Goal: Use online tool/utility: Utilize a website feature to perform a specific function

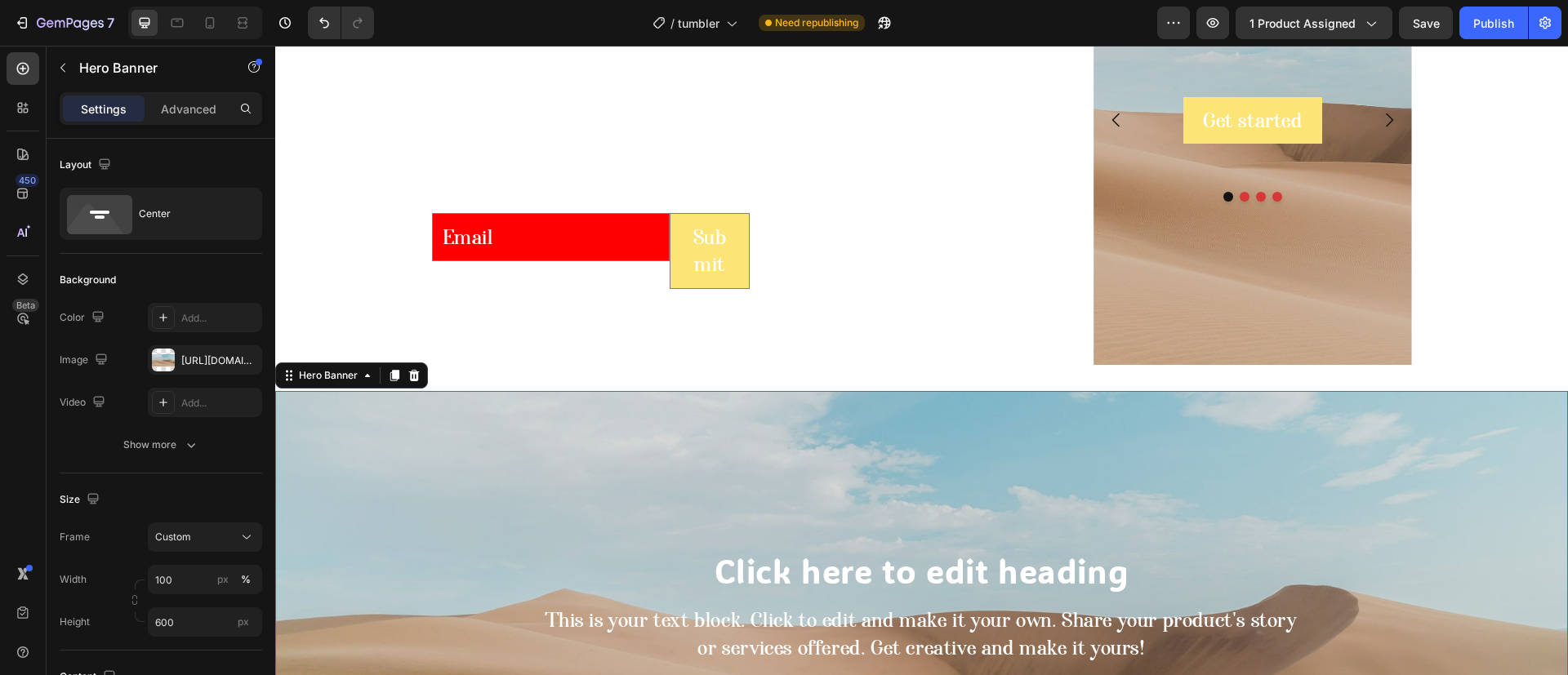
scroll to position [423, 0]
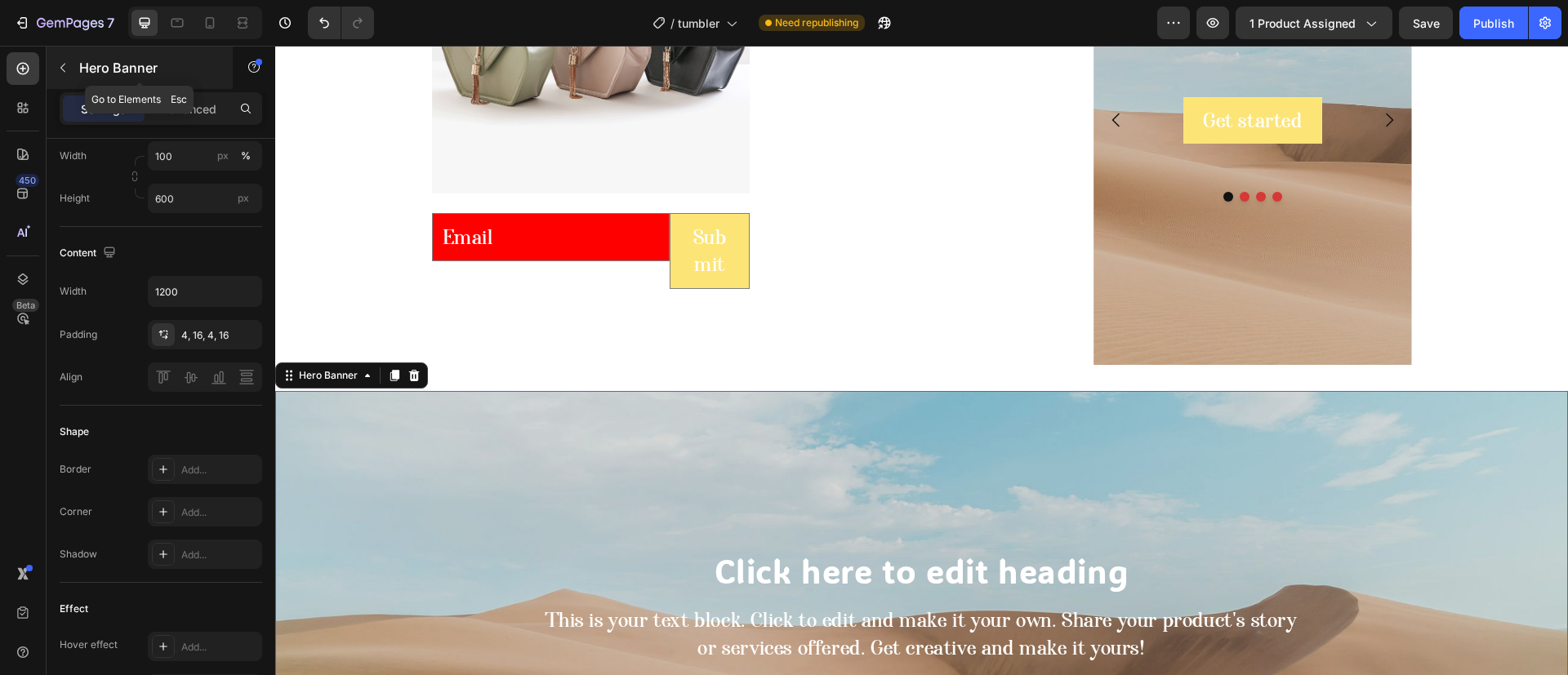
drag, startPoint x: 94, startPoint y: 77, endPoint x: 104, endPoint y: 76, distance: 10.0
click at [98, 76] on div "Hero Banner" at bounding box center [139, 67] width 186 height 42
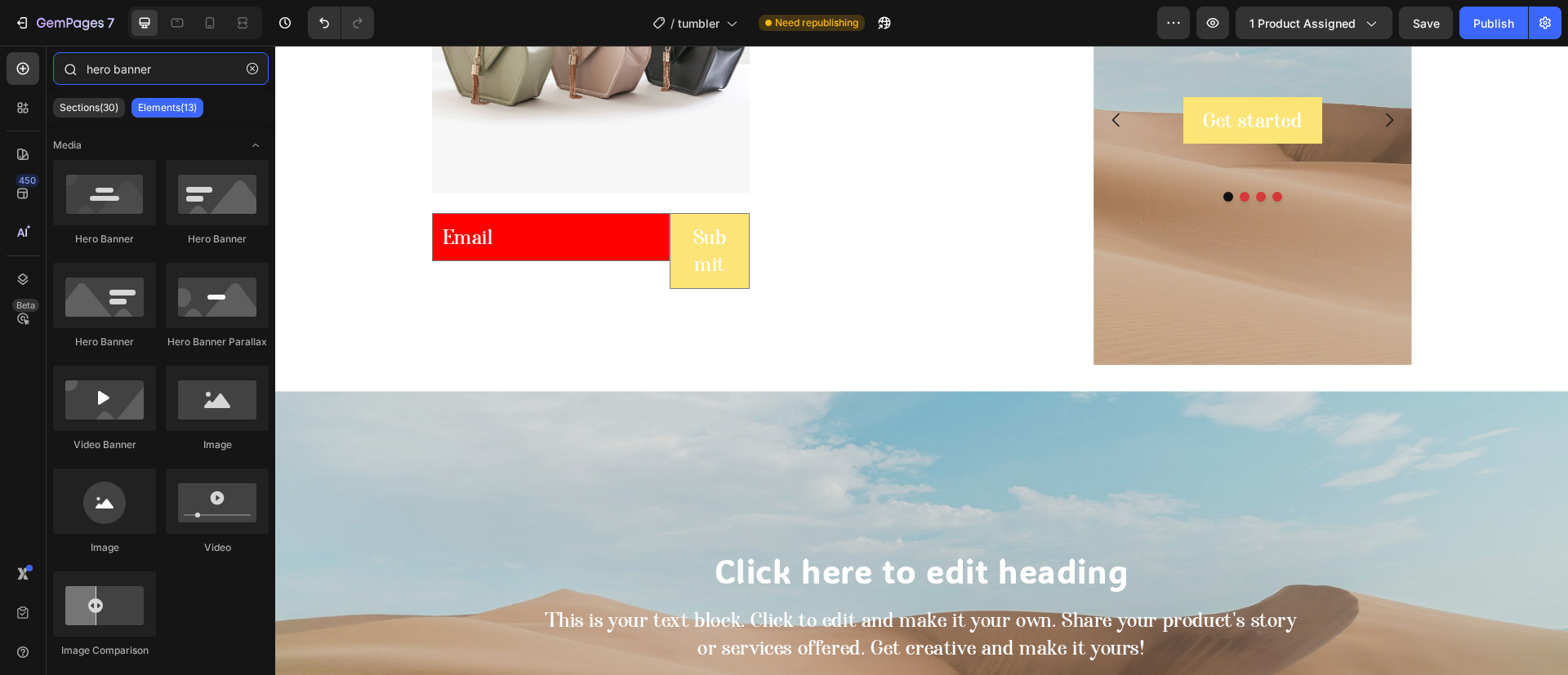
click at [141, 78] on input "hero banner" at bounding box center [161, 69] width 216 height 33
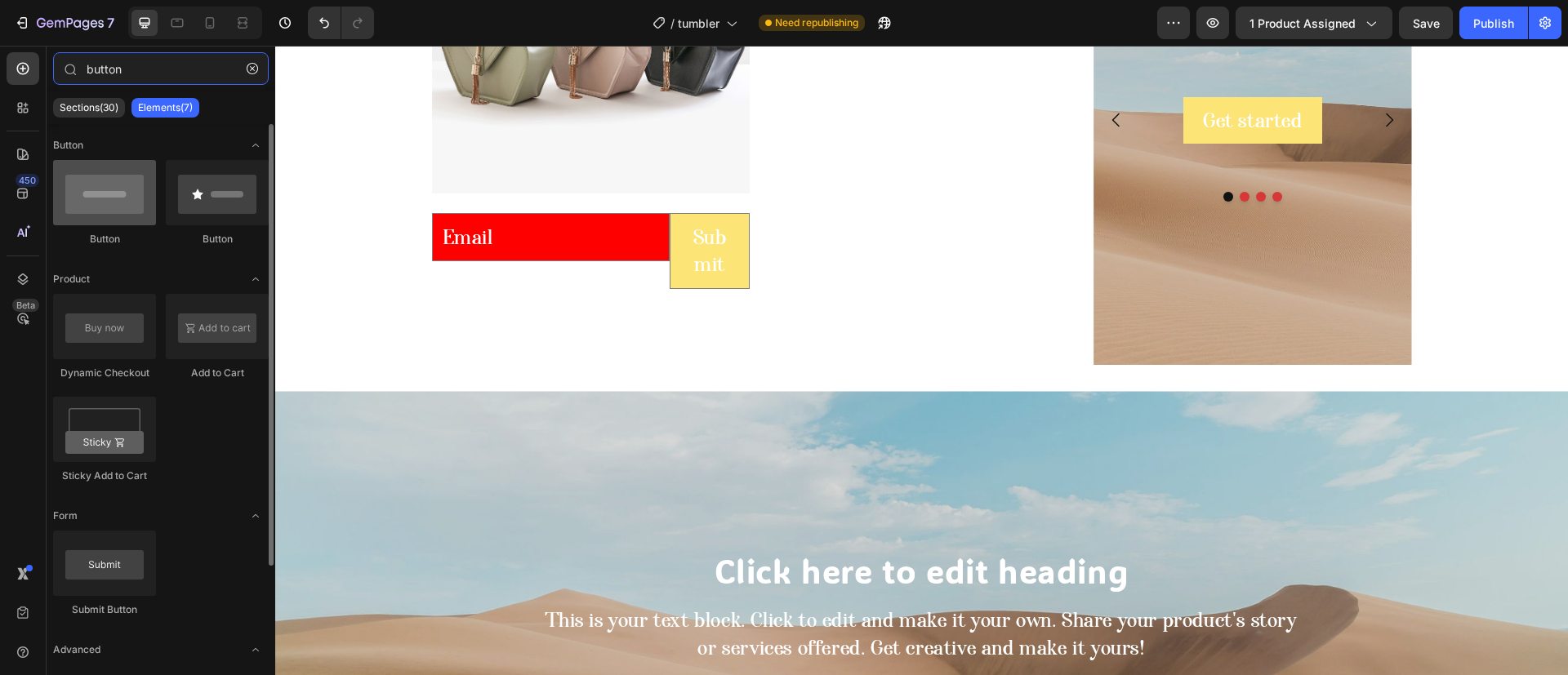
type input "button"
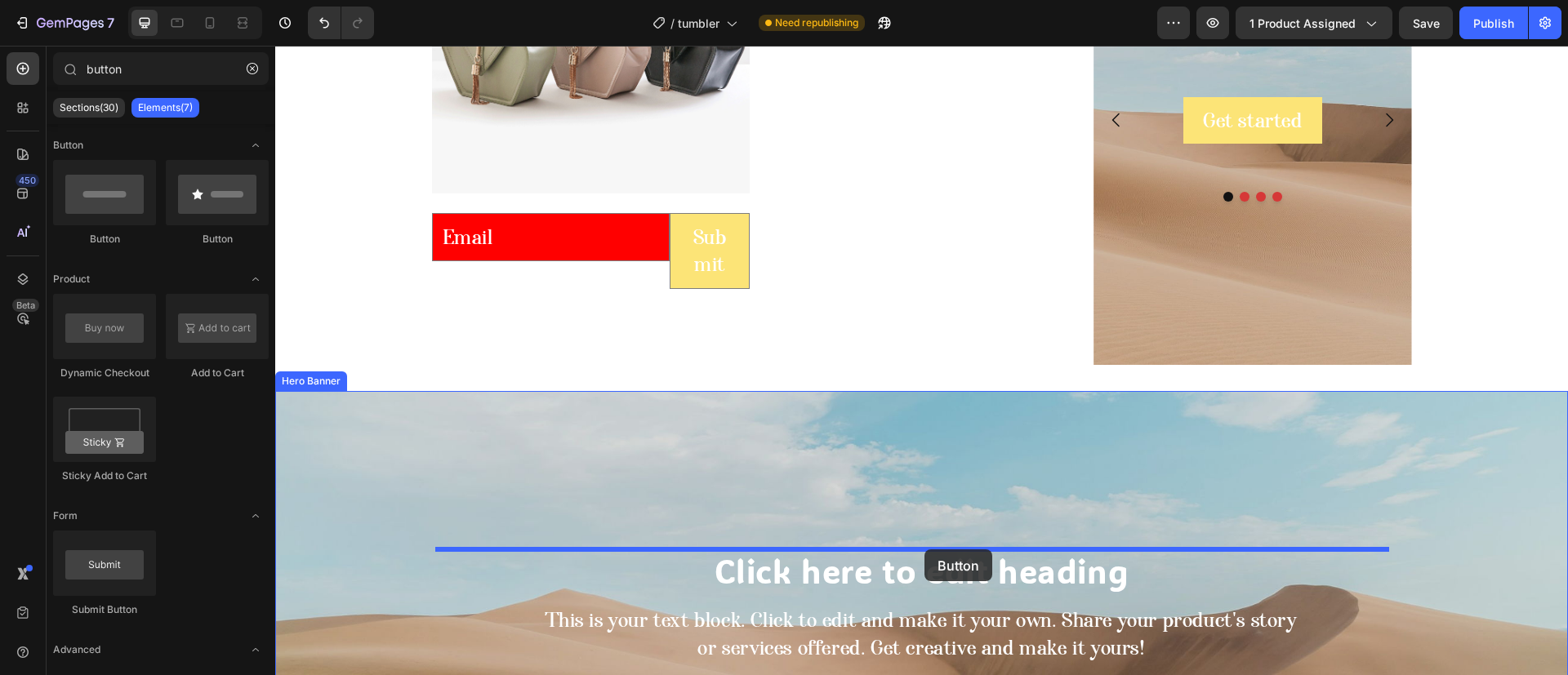
drag, startPoint x: 409, startPoint y: 244, endPoint x: 747, endPoint y: 589, distance: 483.0
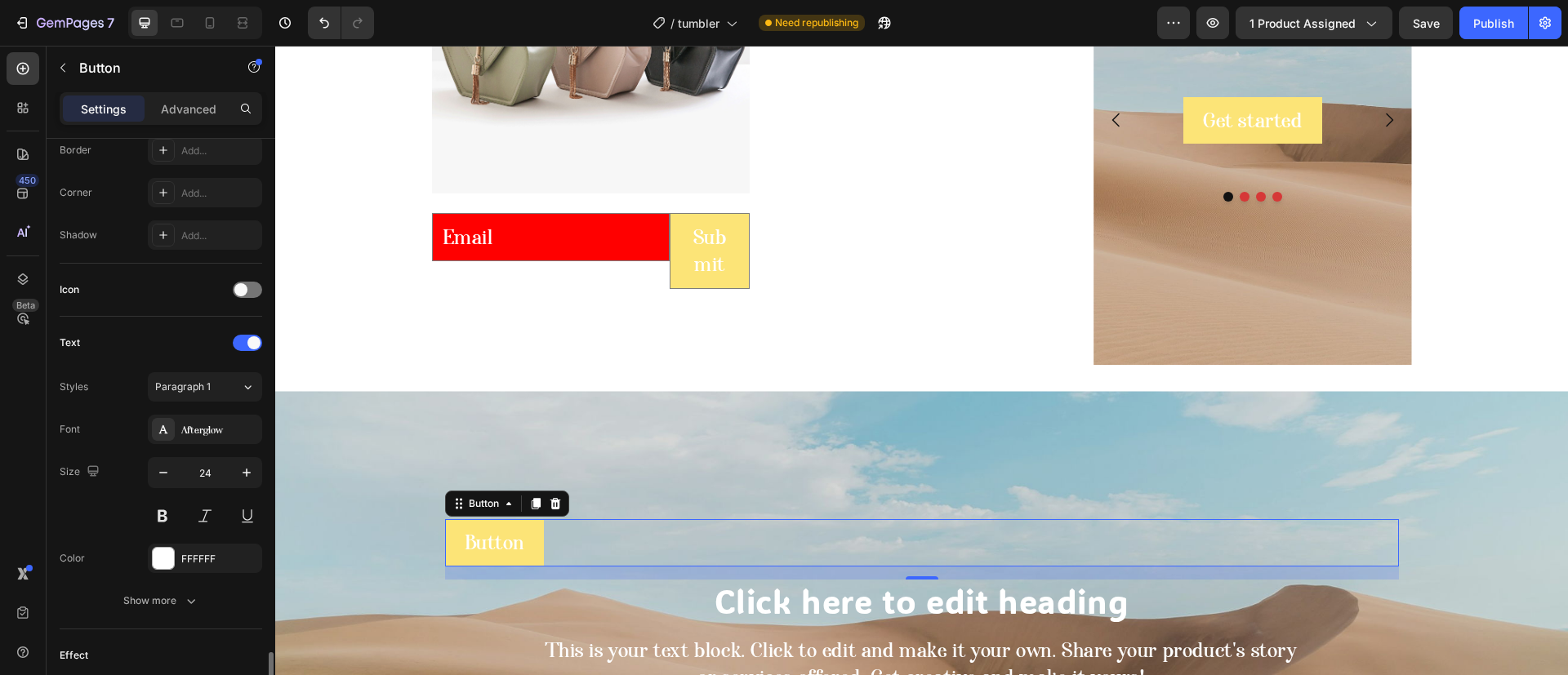
scroll to position [588, 0]
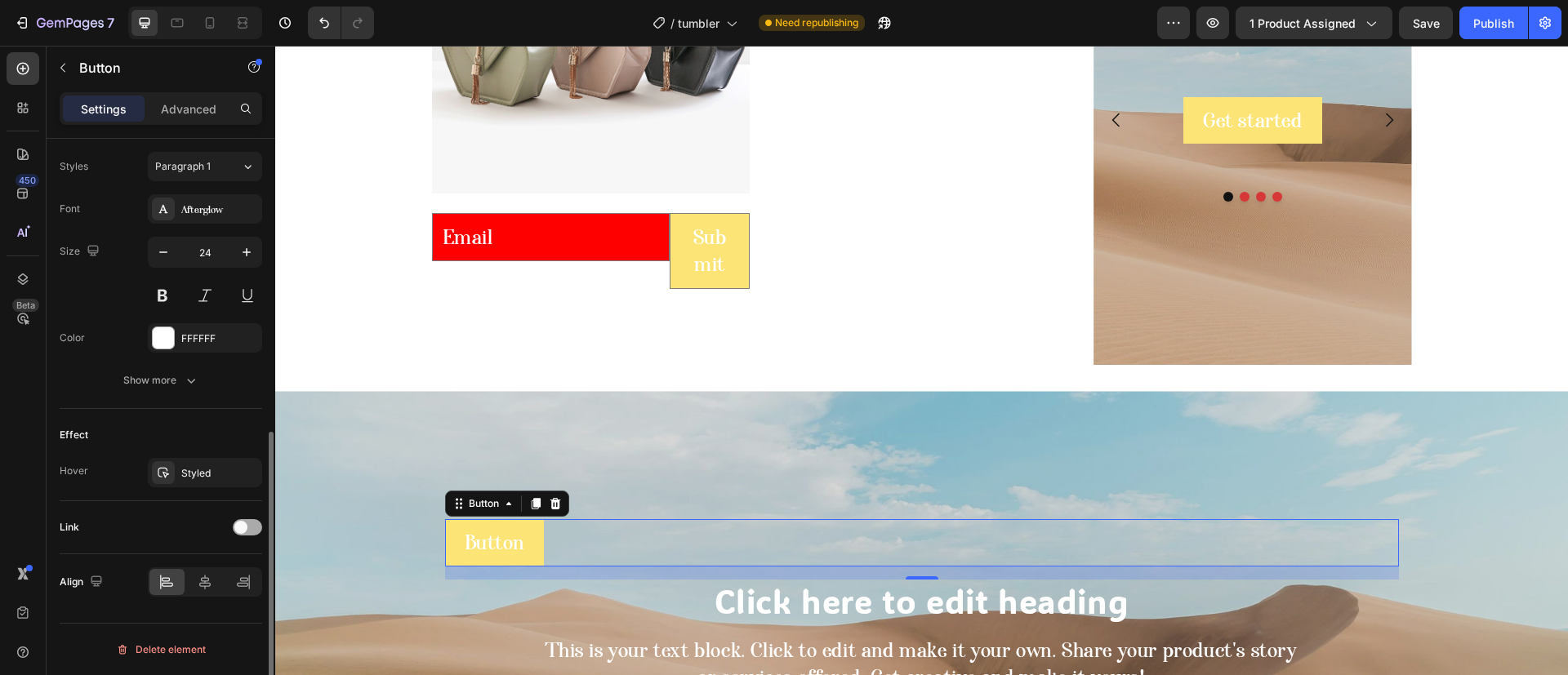
click at [246, 529] on span at bounding box center [240, 527] width 13 height 13
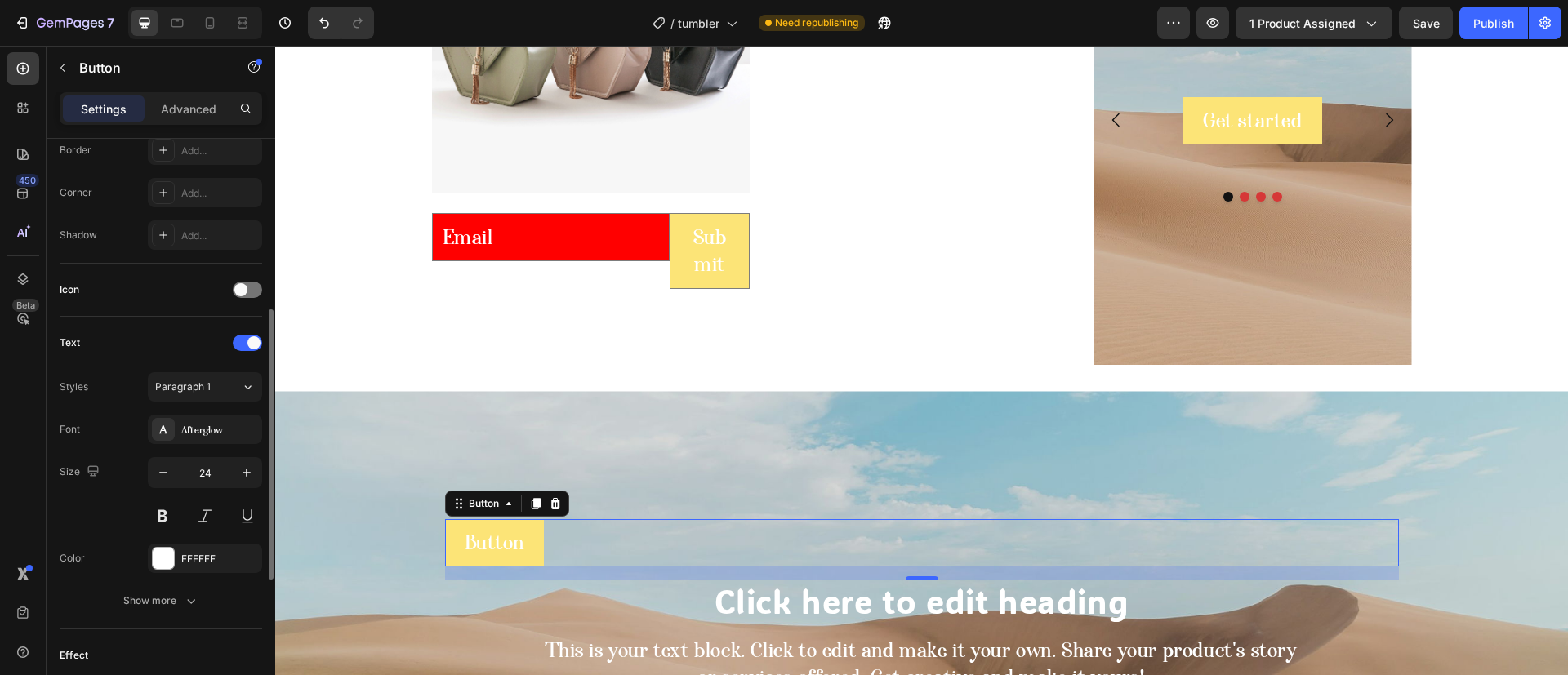
scroll to position [245, 0]
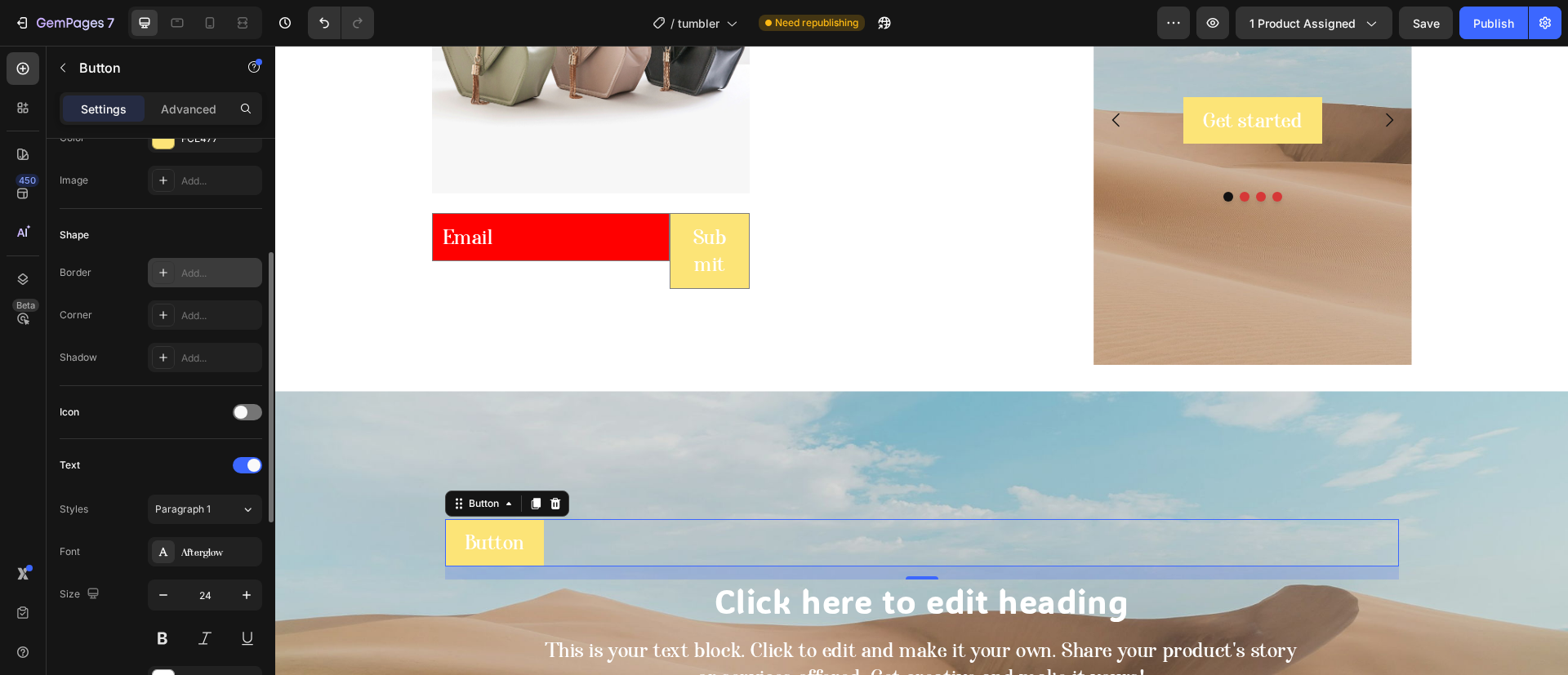
click at [158, 274] on icon at bounding box center [163, 272] width 13 height 13
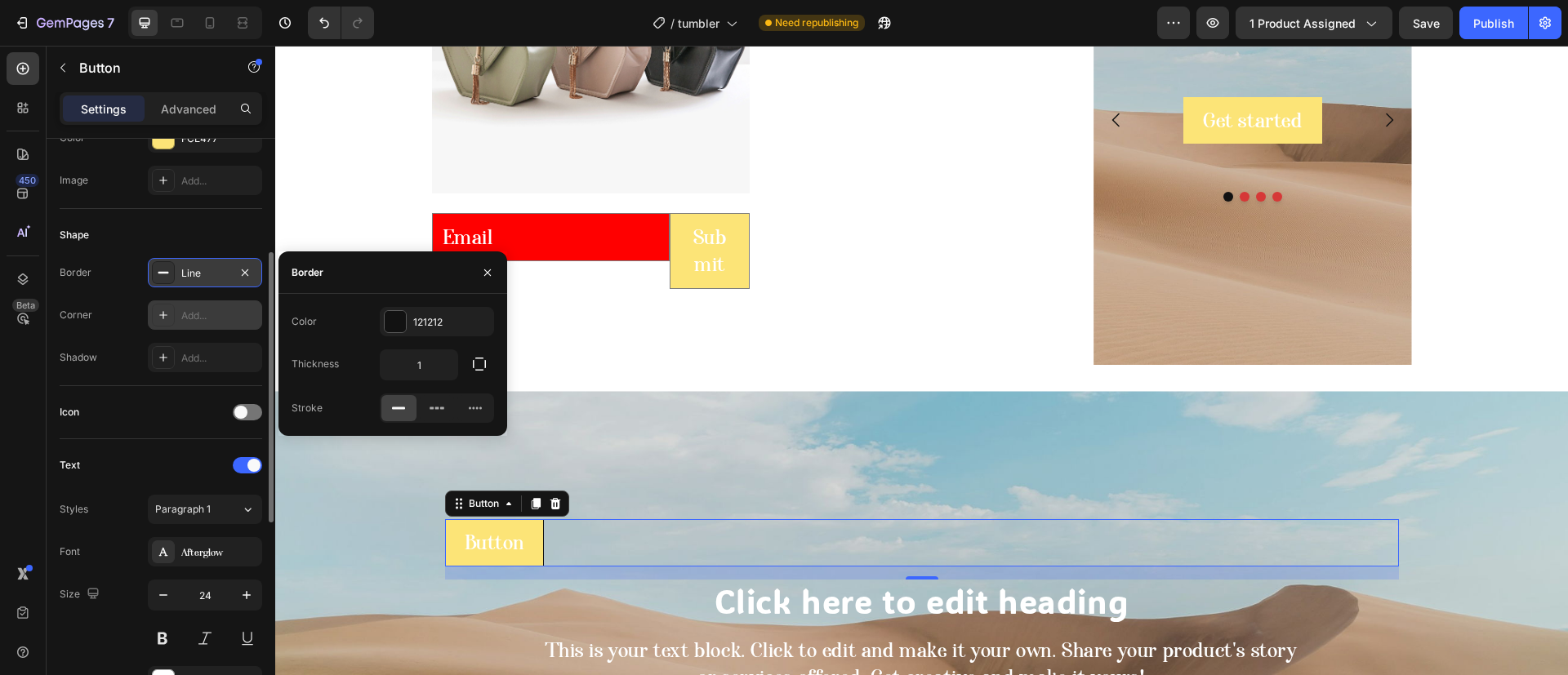
click at [175, 325] on div "Add..." at bounding box center [204, 315] width 114 height 29
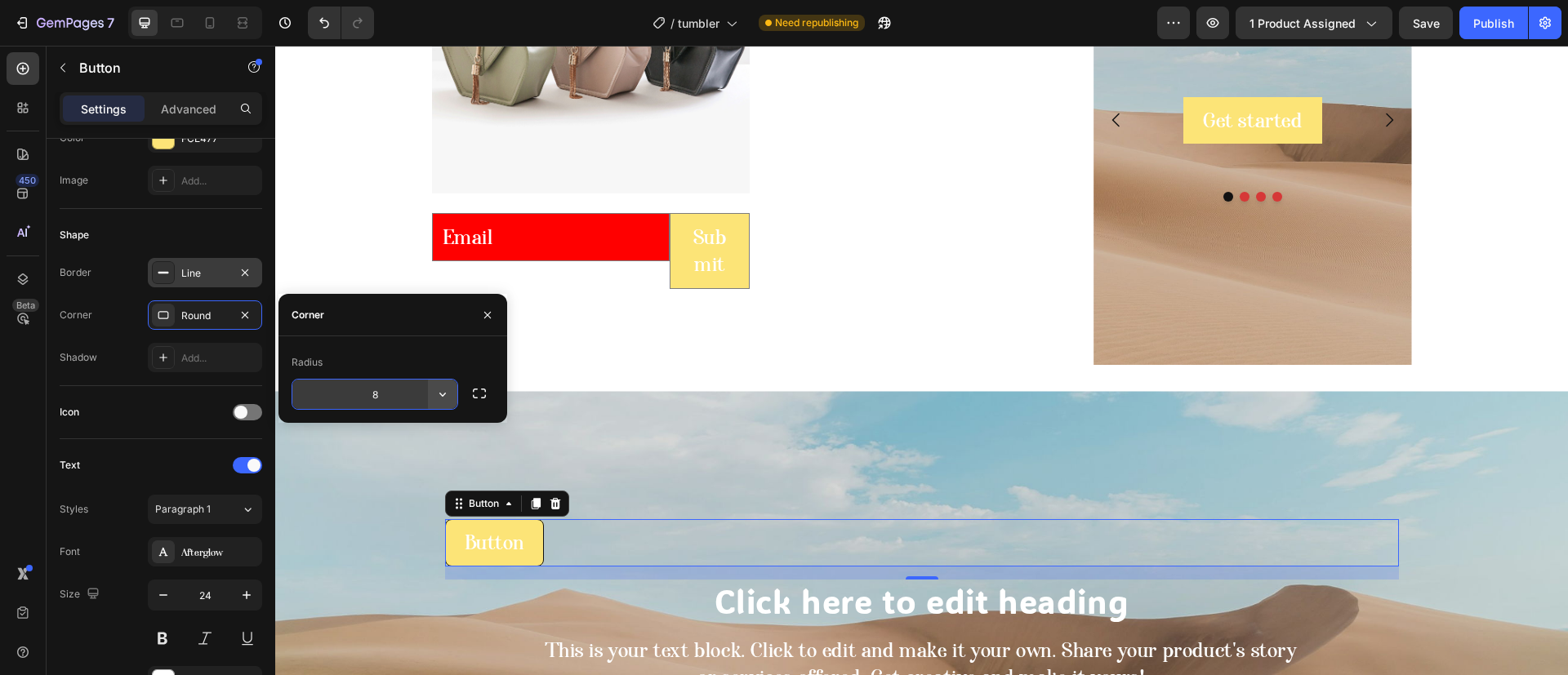
click at [450, 404] on button "button" at bounding box center [442, 394] width 29 height 29
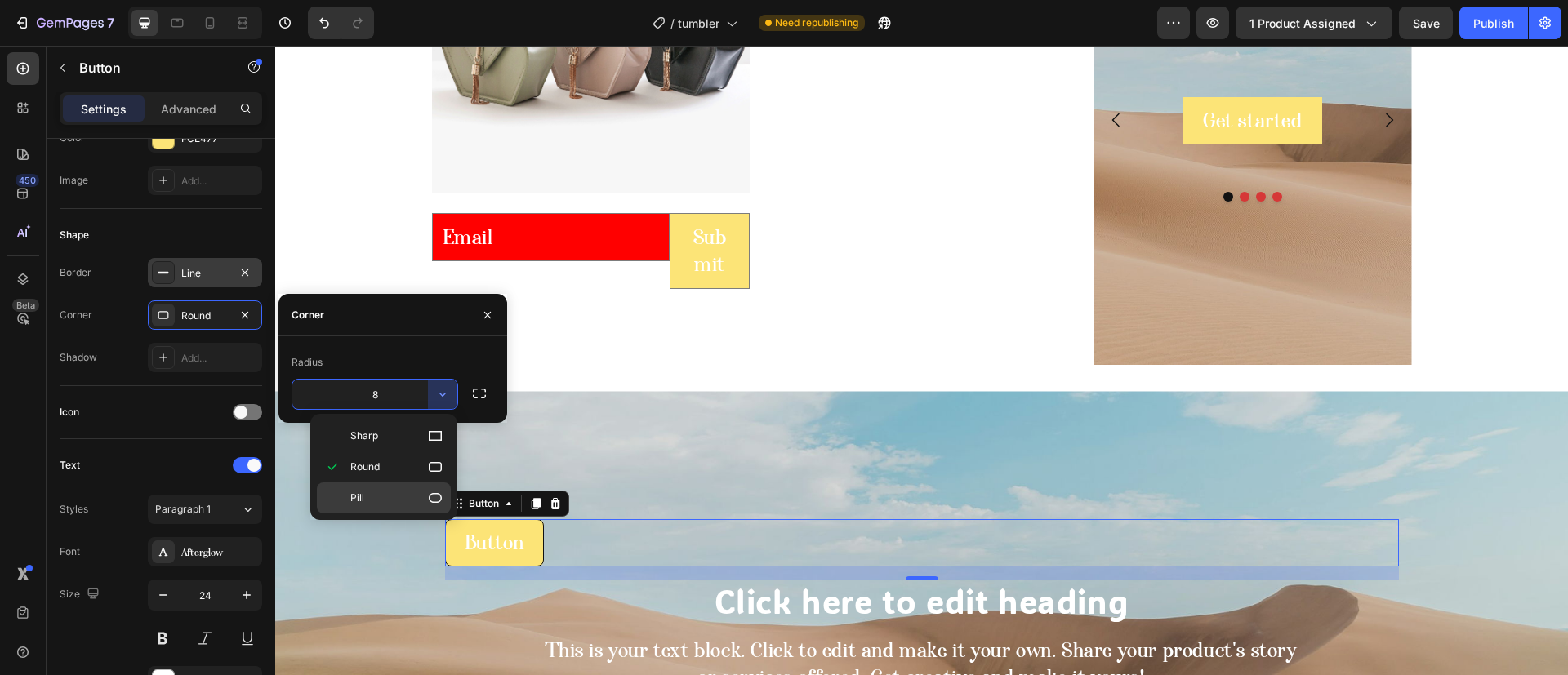
click at [404, 486] on div "Pill" at bounding box center [384, 498] width 134 height 31
type input "9999"
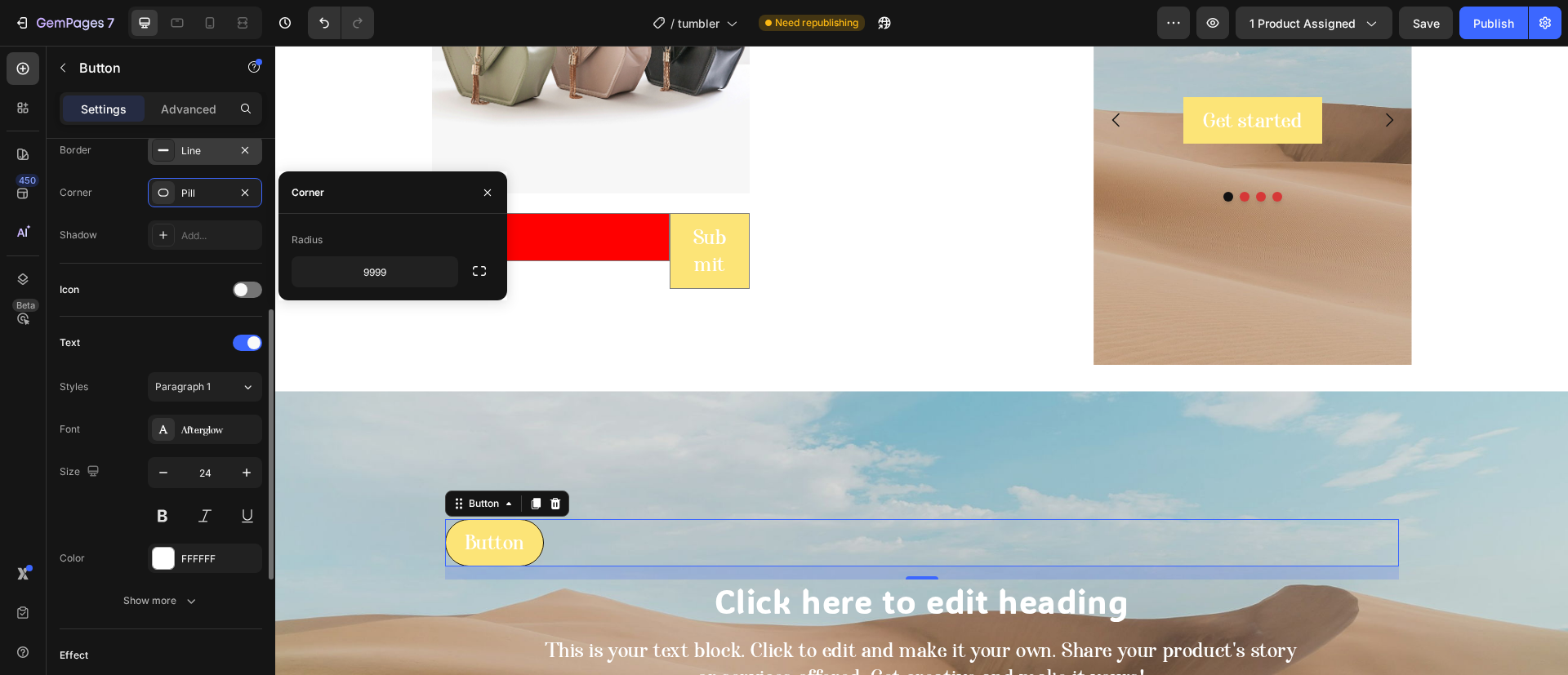
scroll to position [672, 0]
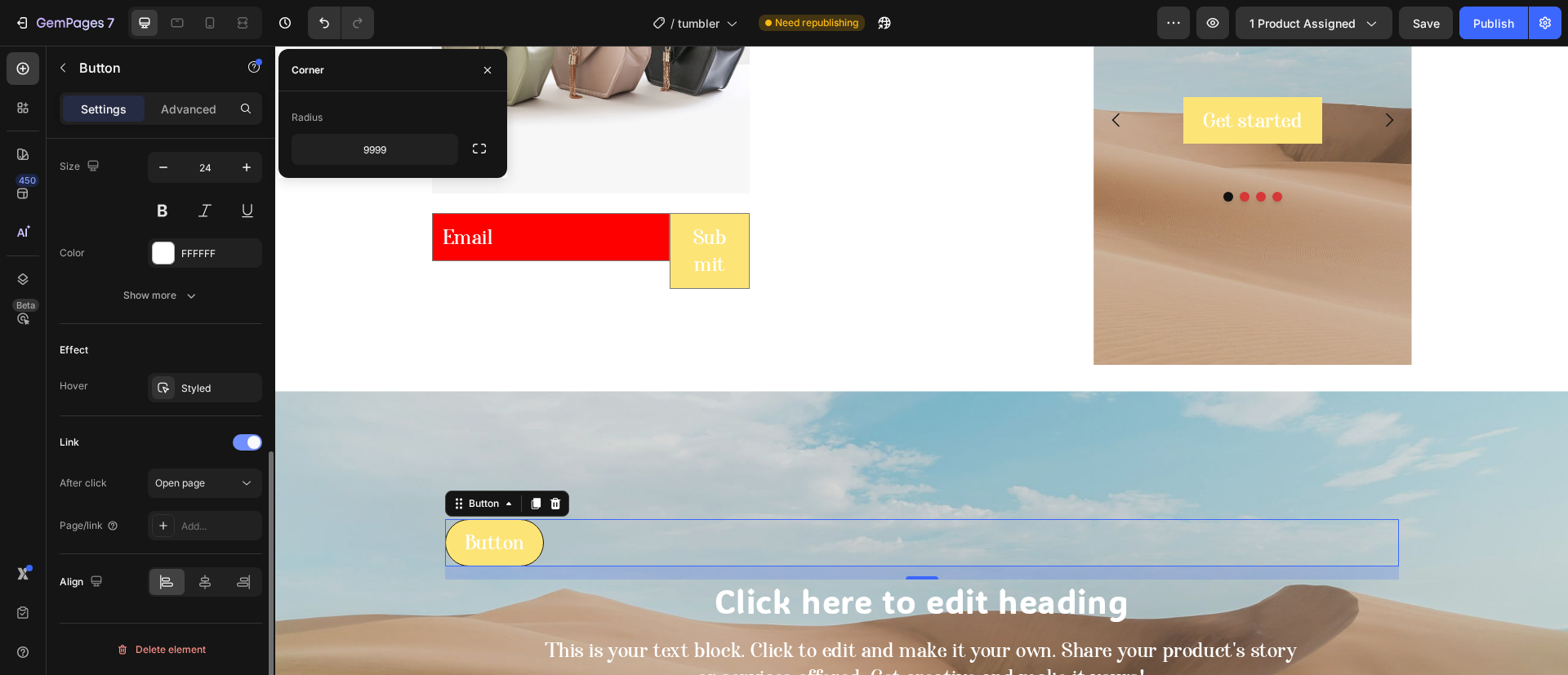
click at [238, 446] on div at bounding box center [247, 442] width 29 height 16
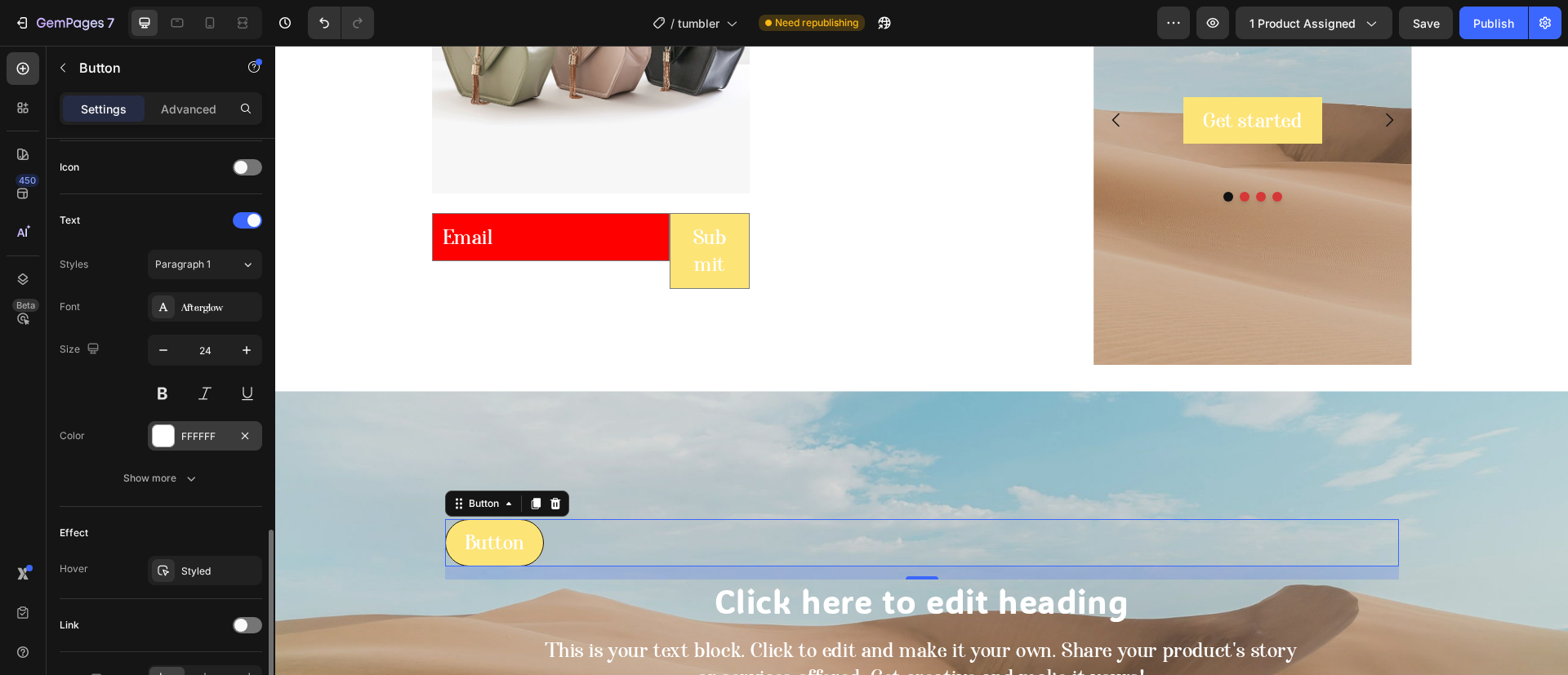
scroll to position [588, 0]
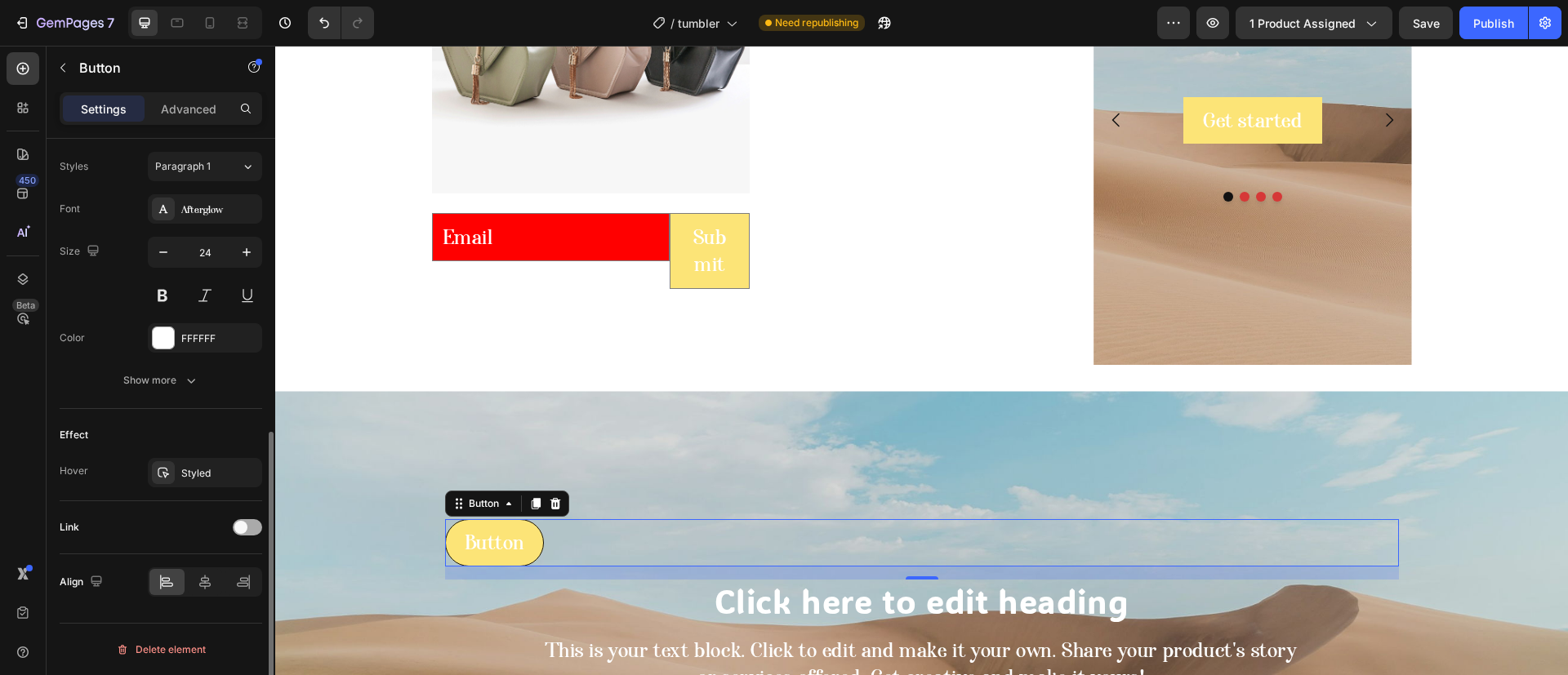
click at [241, 524] on span at bounding box center [240, 527] width 13 height 13
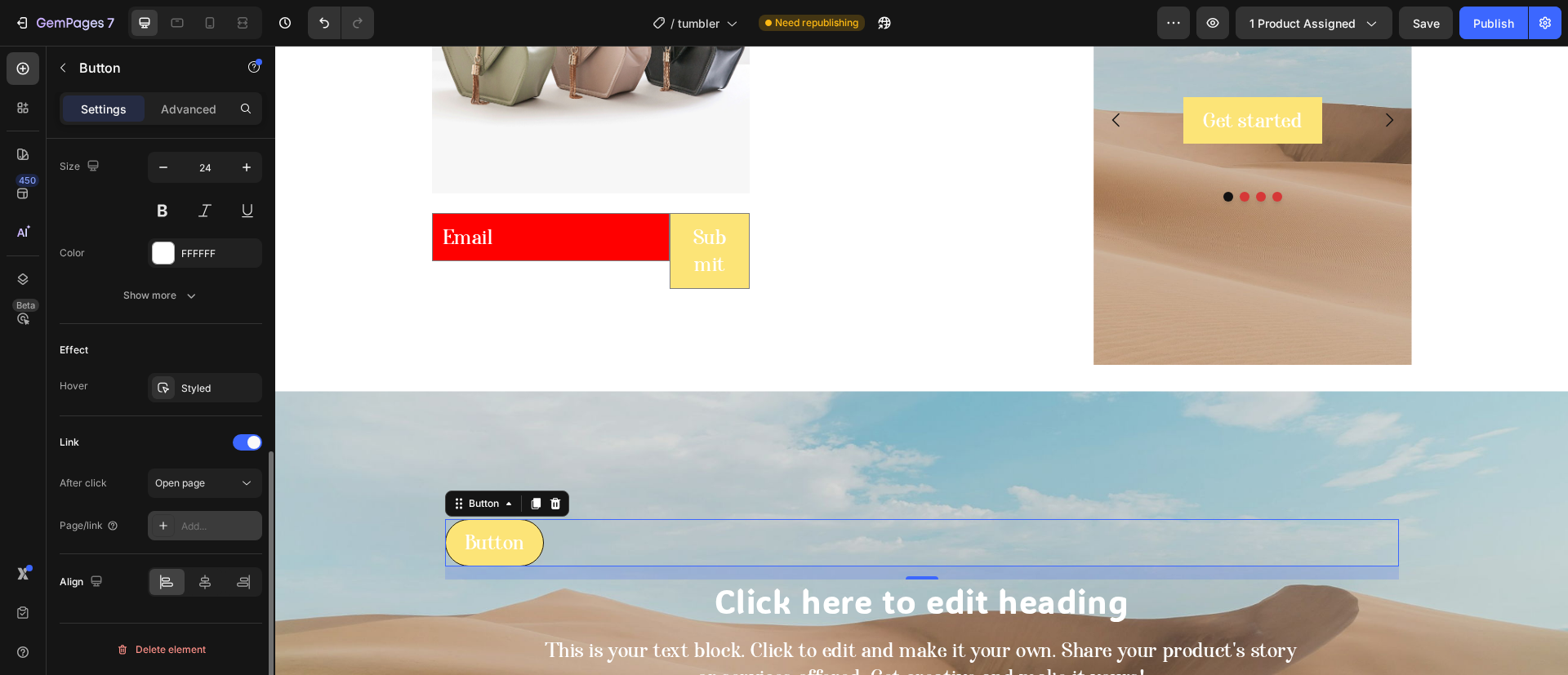
click at [186, 520] on div "Add..." at bounding box center [219, 526] width 76 height 15
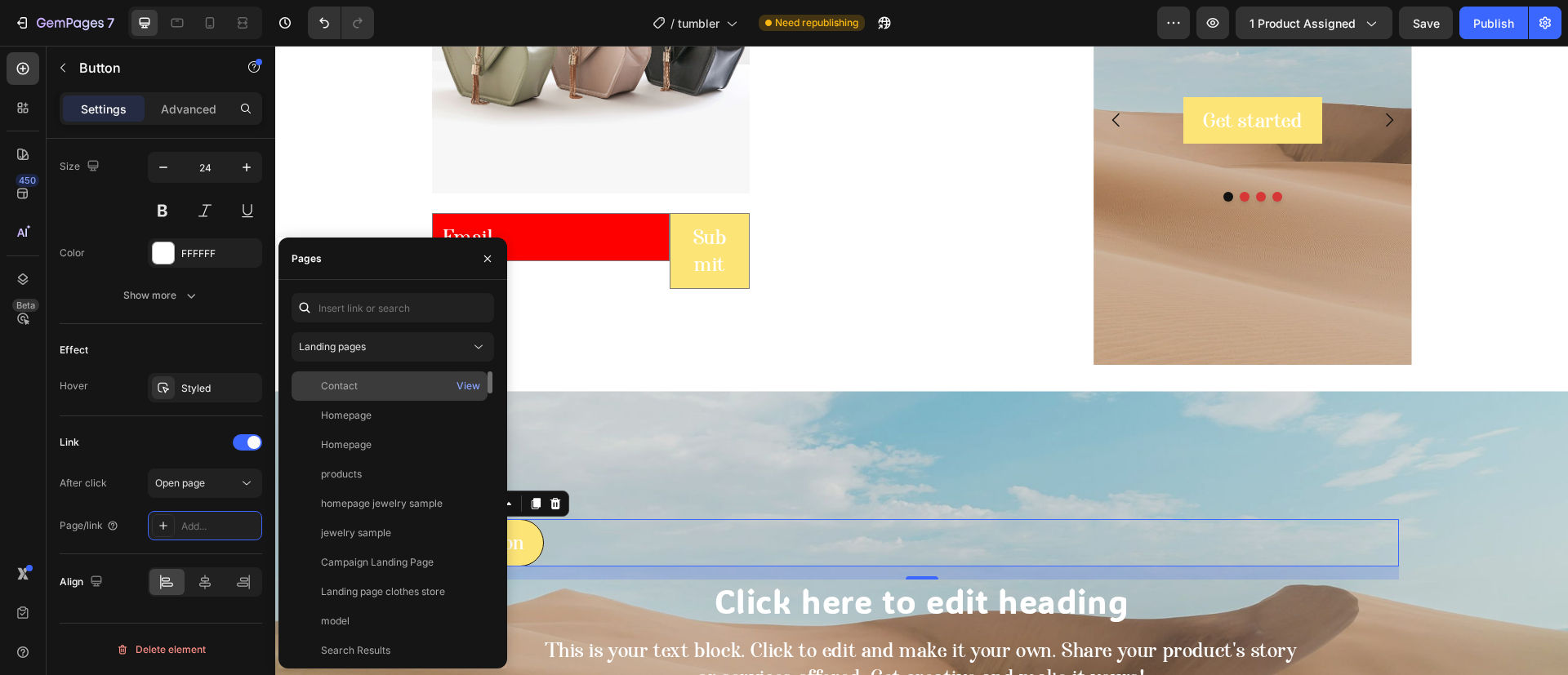
click at [355, 390] on div "Contact" at bounding box center [339, 386] width 37 height 15
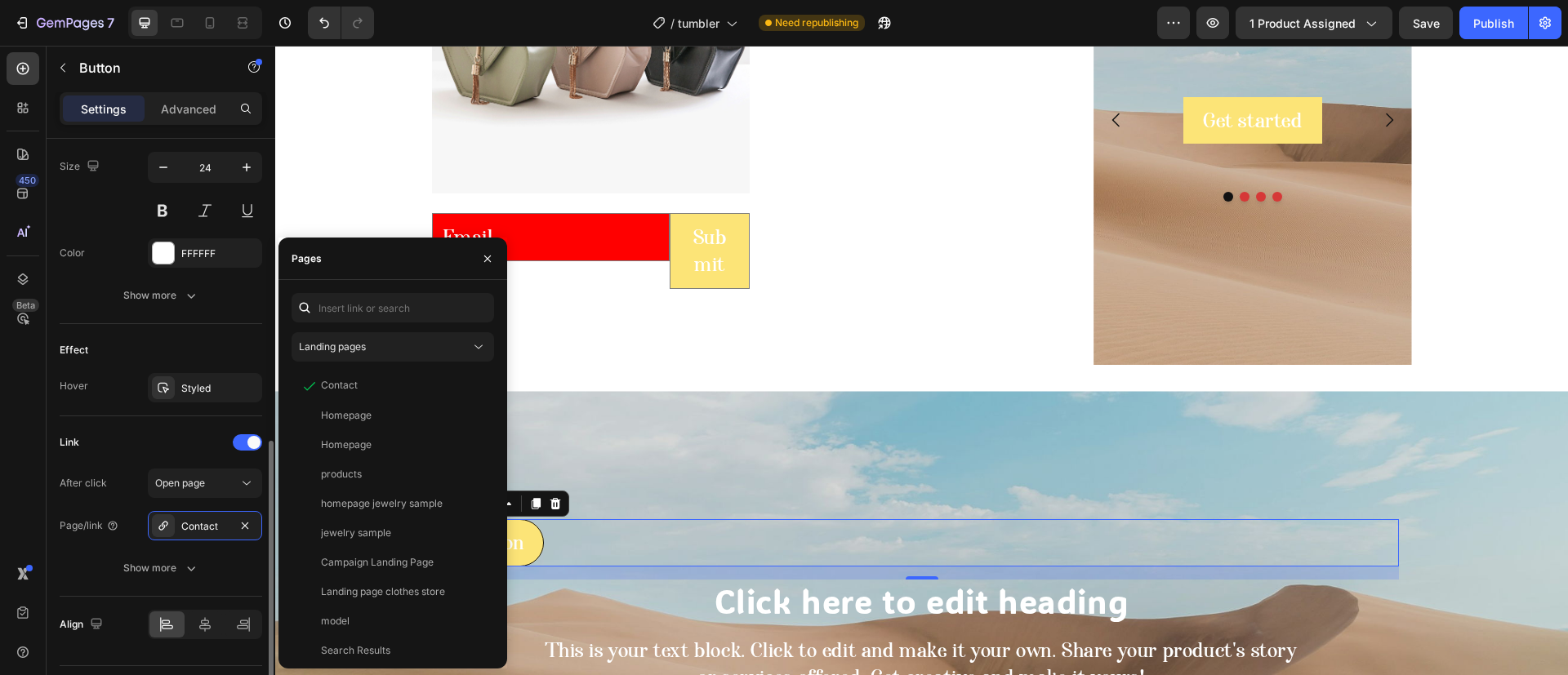
click at [118, 417] on div "Link After click Open page Page/link Contact Show more" at bounding box center [161, 507] width 203 height 180
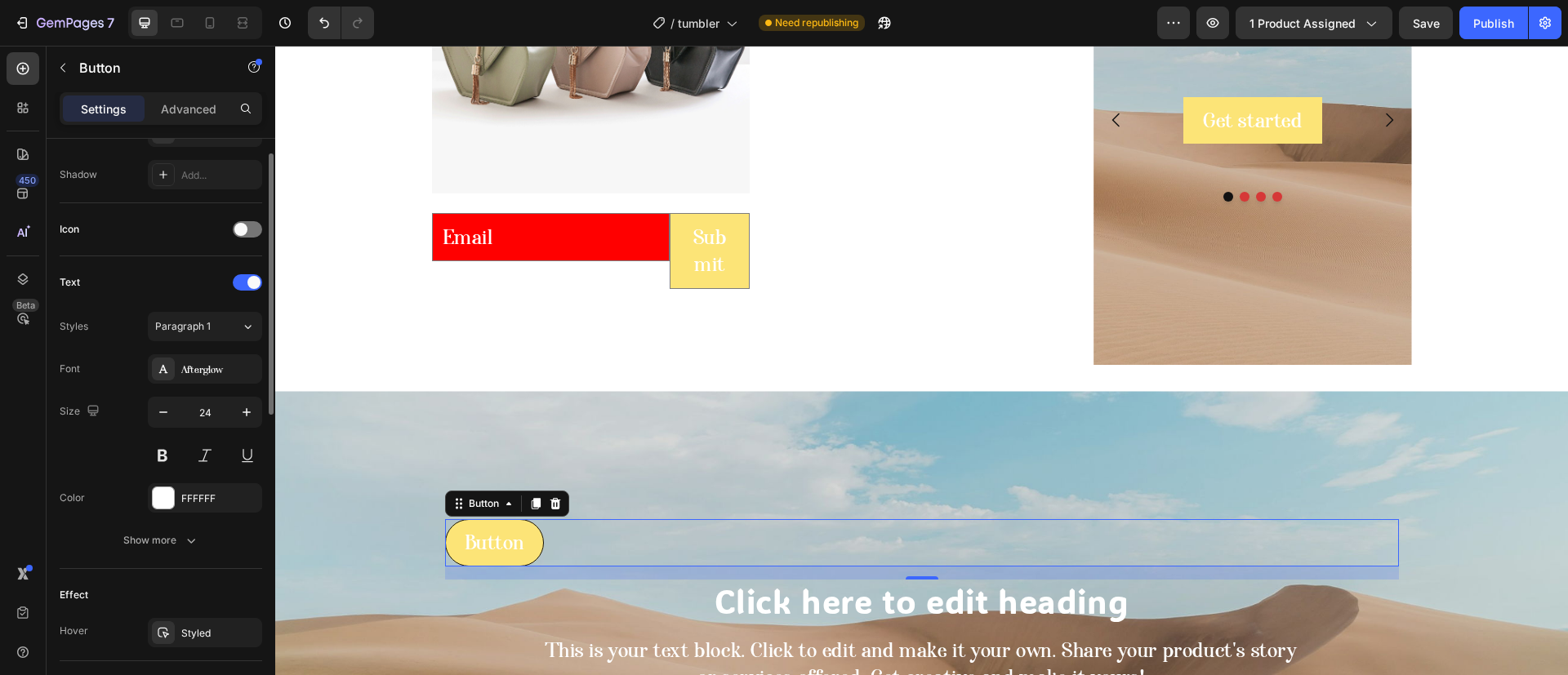
scroll to position [306, 0]
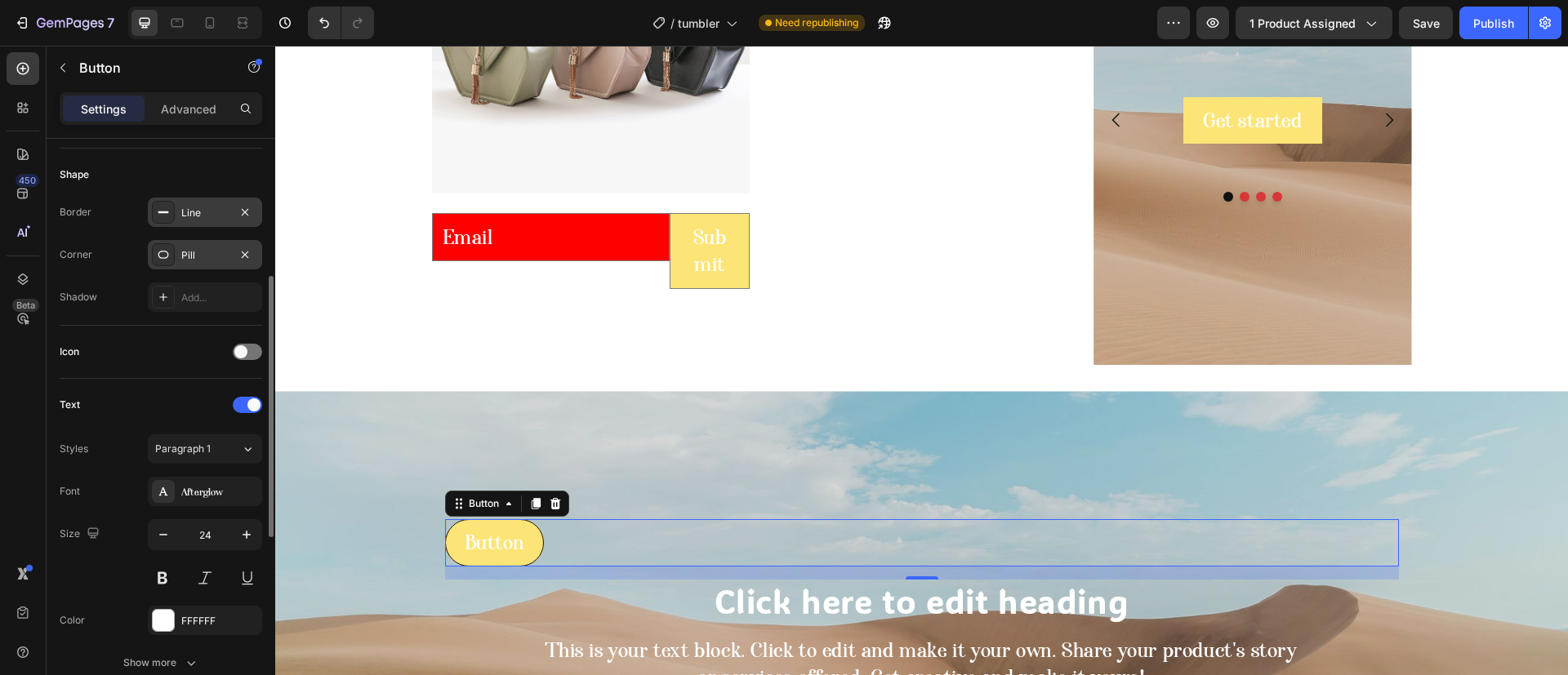
click at [186, 250] on div "Pill" at bounding box center [204, 255] width 47 height 15
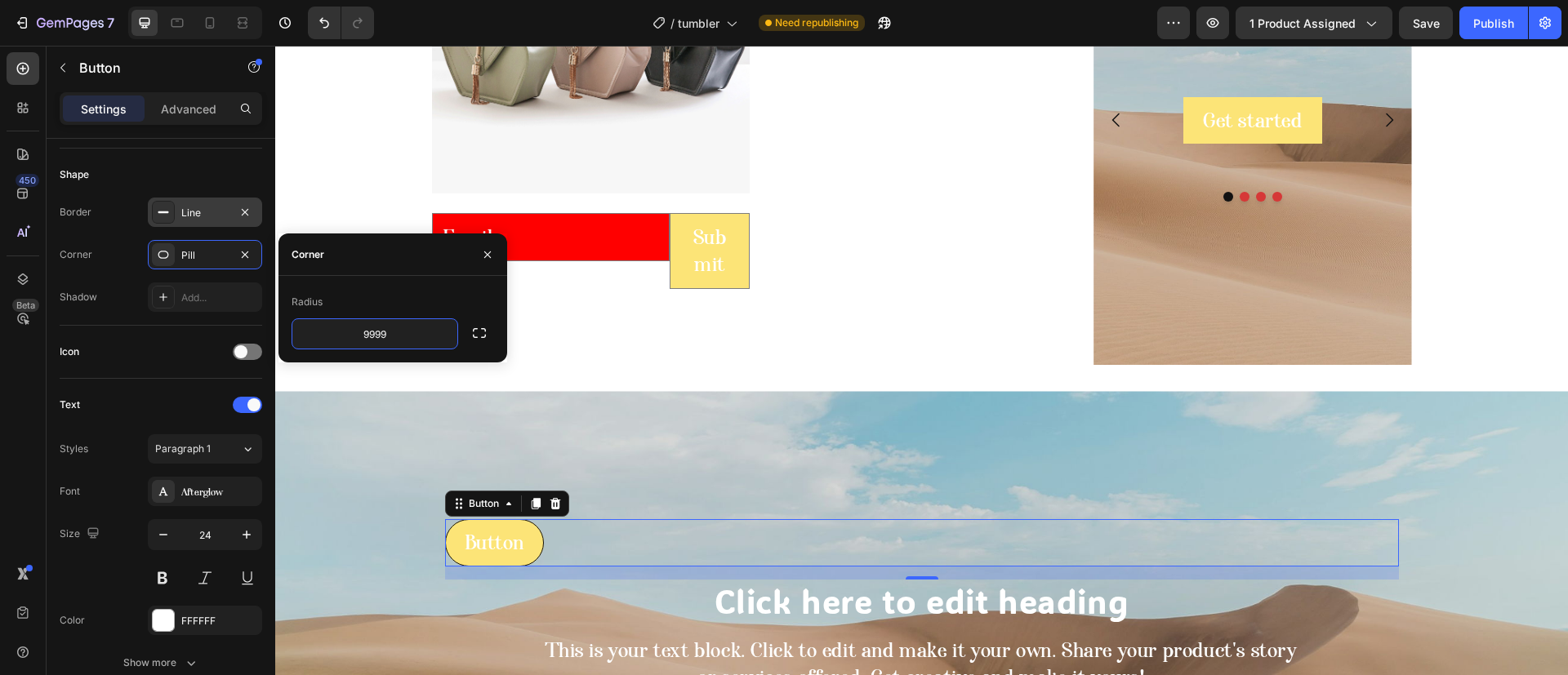
click at [195, 214] on div "Line" at bounding box center [204, 213] width 47 height 15
